Goal: Check status: Check status

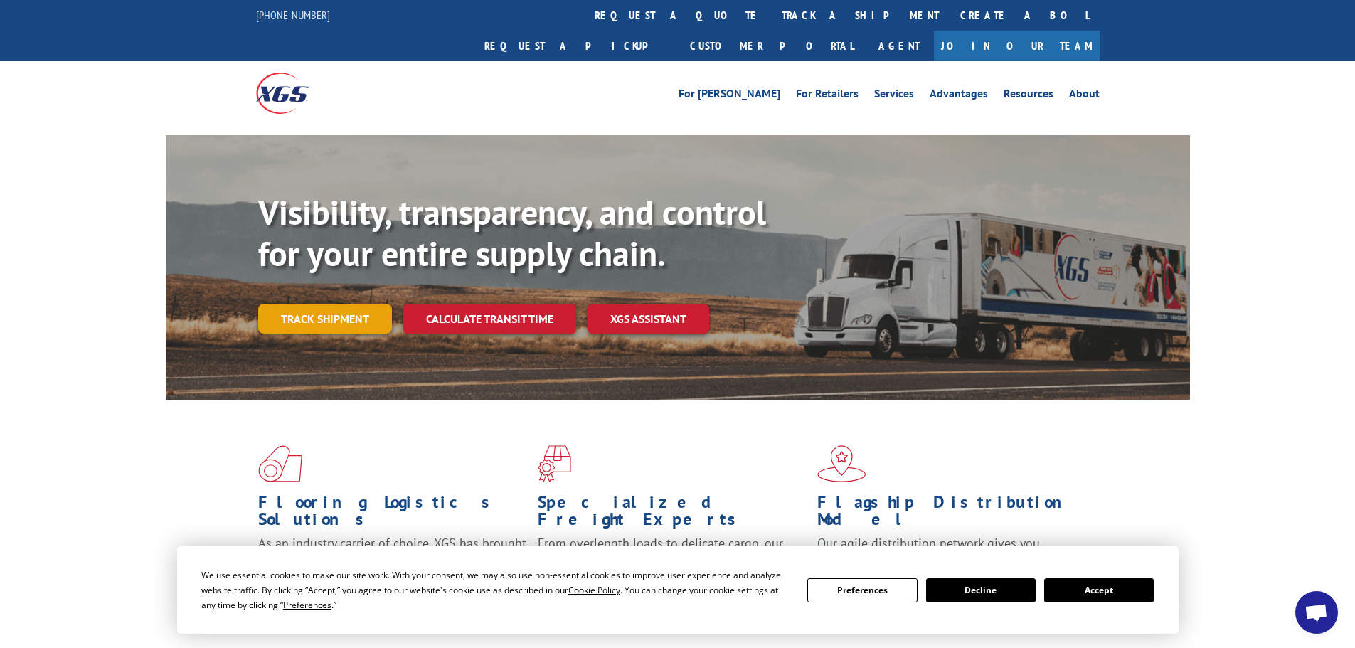
click at [337, 304] on link "Track shipment" at bounding box center [325, 319] width 134 height 30
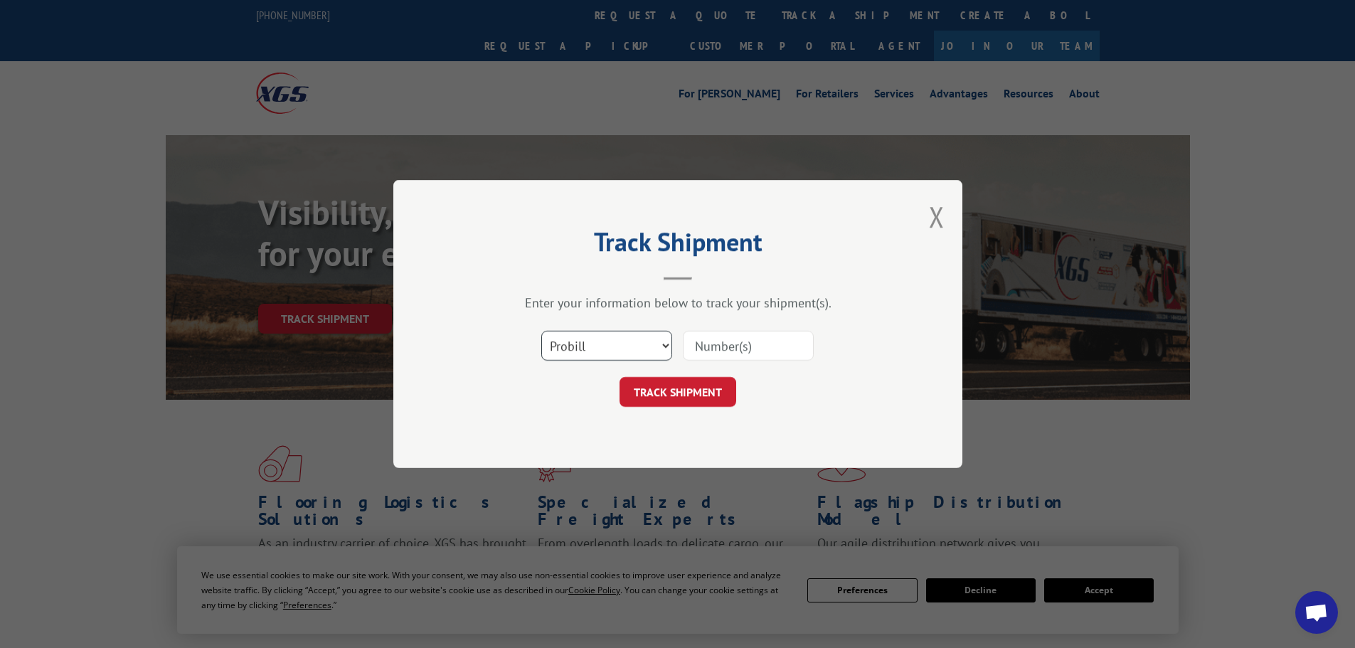
click at [601, 349] on select "Select category... Probill BOL PO" at bounding box center [606, 346] width 131 height 30
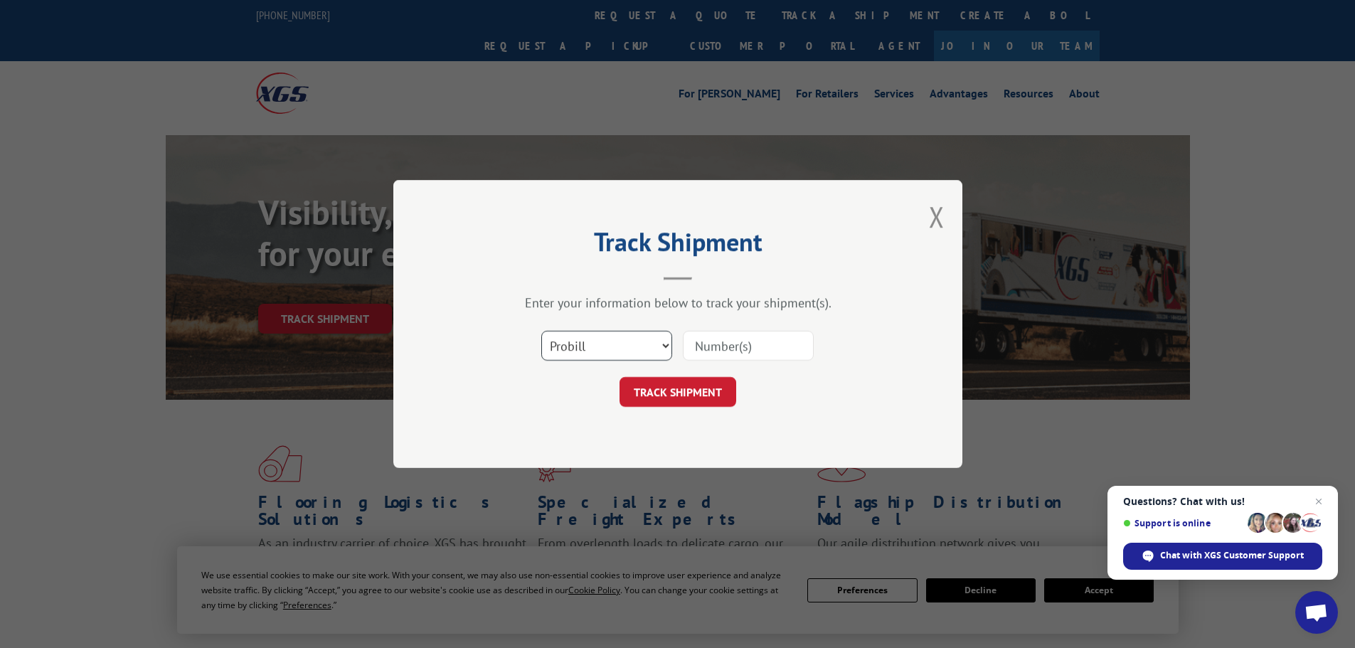
select select "bol"
click at [541, 331] on select "Select category... Probill BOL PO" at bounding box center [606, 346] width 131 height 30
click at [708, 352] on input at bounding box center [748, 346] width 131 height 30
paste input "5549145"
type input "5549145"
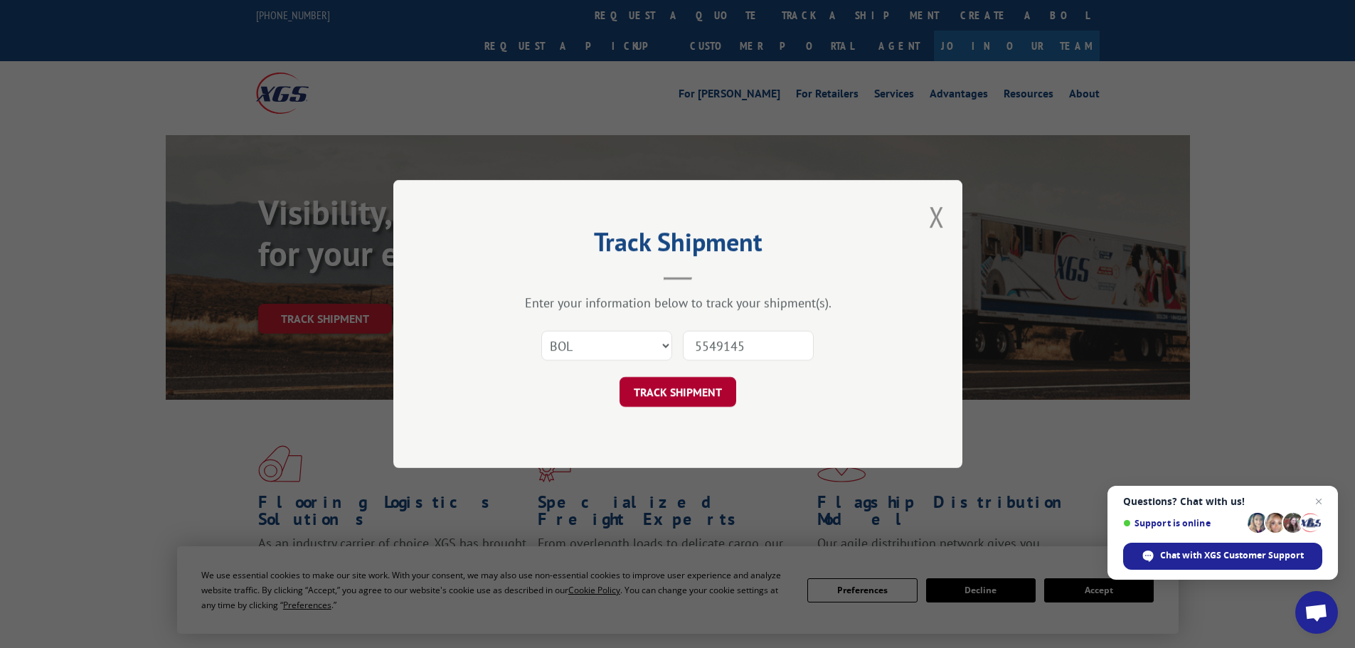
click at [700, 397] on button "TRACK SHIPMENT" at bounding box center [678, 392] width 117 height 30
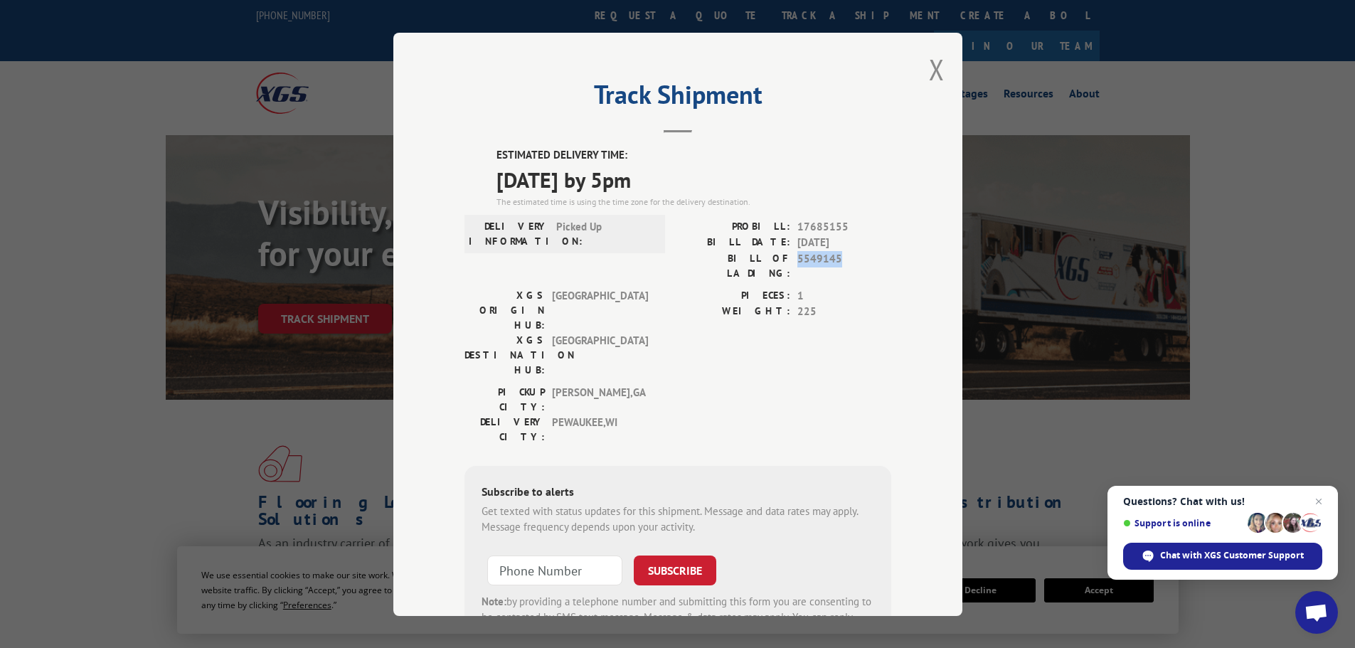
drag, startPoint x: 792, startPoint y: 257, endPoint x: 844, endPoint y: 257, distance: 51.9
click at [844, 257] on span "5549145" at bounding box center [844, 265] width 94 height 30
copy span "5549145"
